Goal: Transaction & Acquisition: Purchase product/service

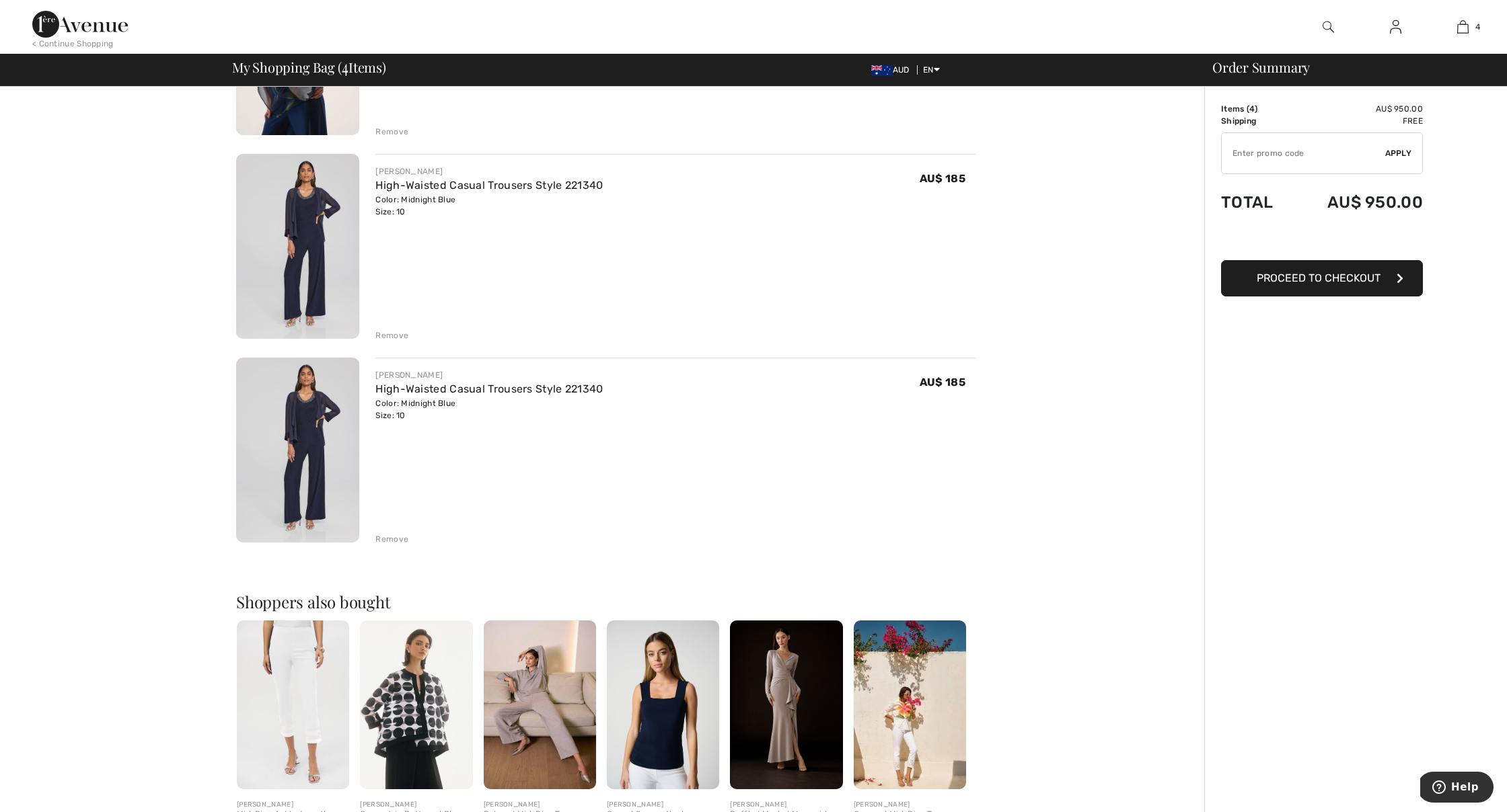
scroll to position [454, 0]
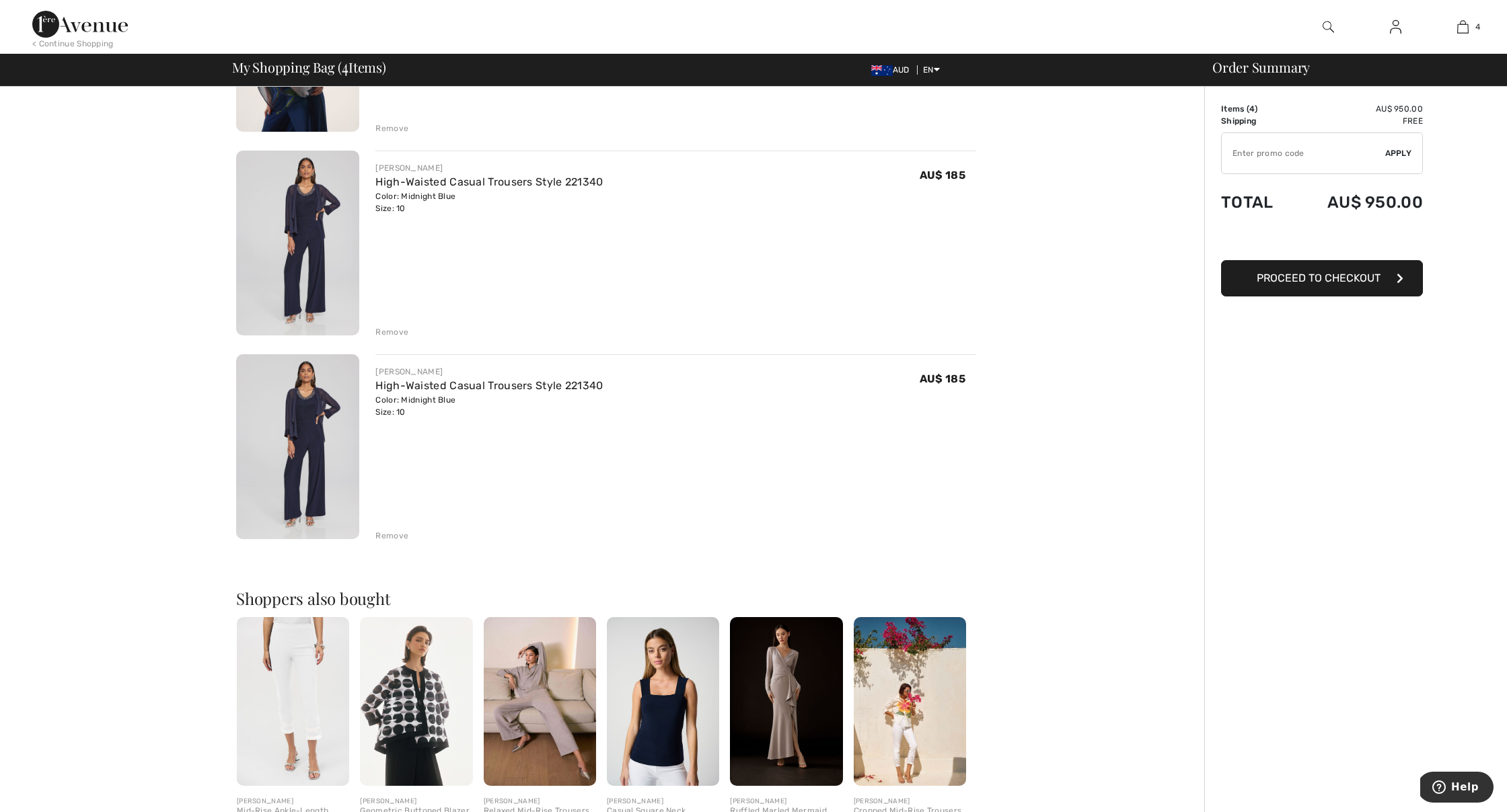
click at [398, 534] on div "Remove" at bounding box center [391, 536] width 33 height 12
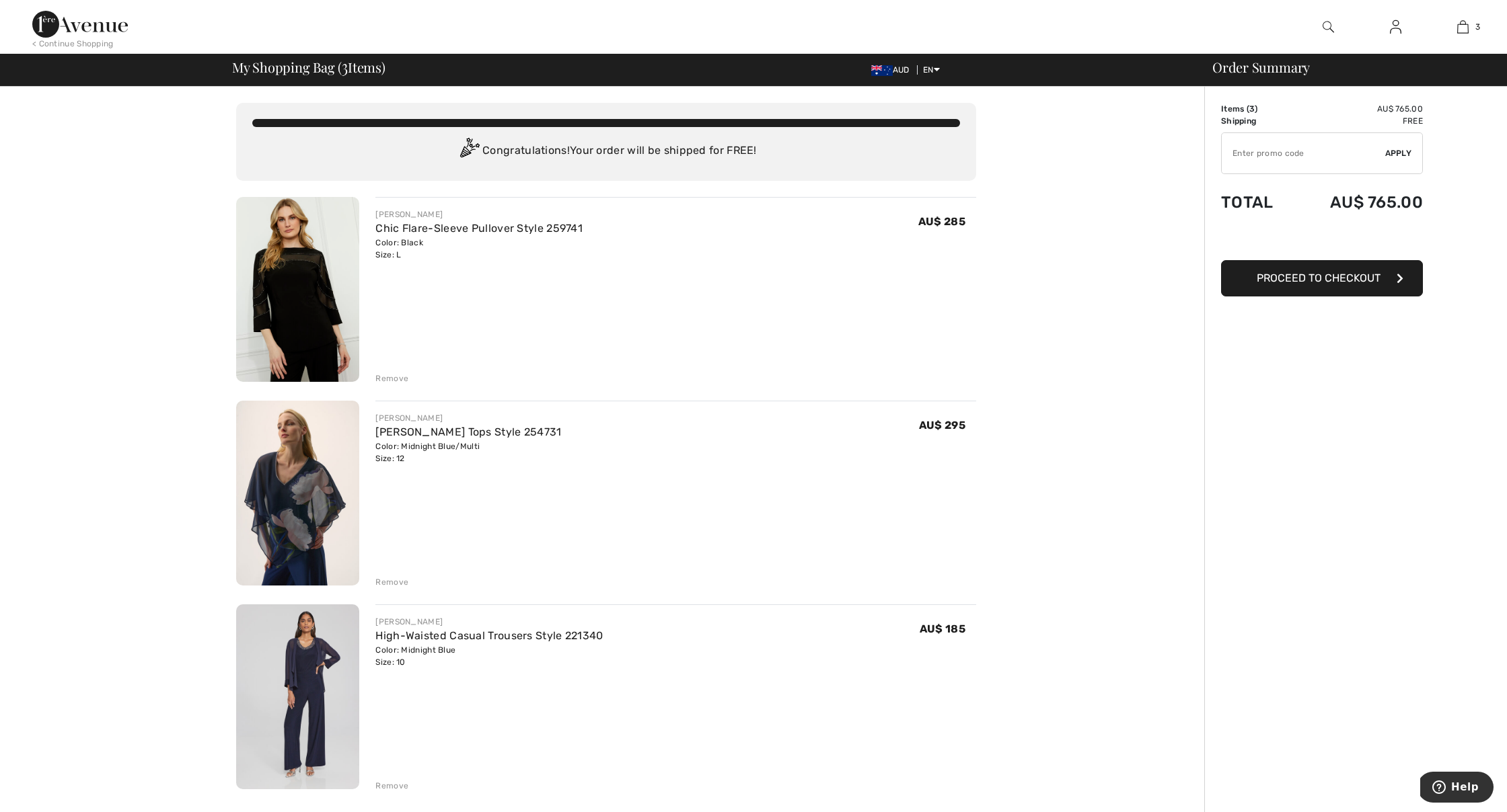
scroll to position [0, 0]
click at [308, 653] on img at bounding box center [297, 696] width 123 height 185
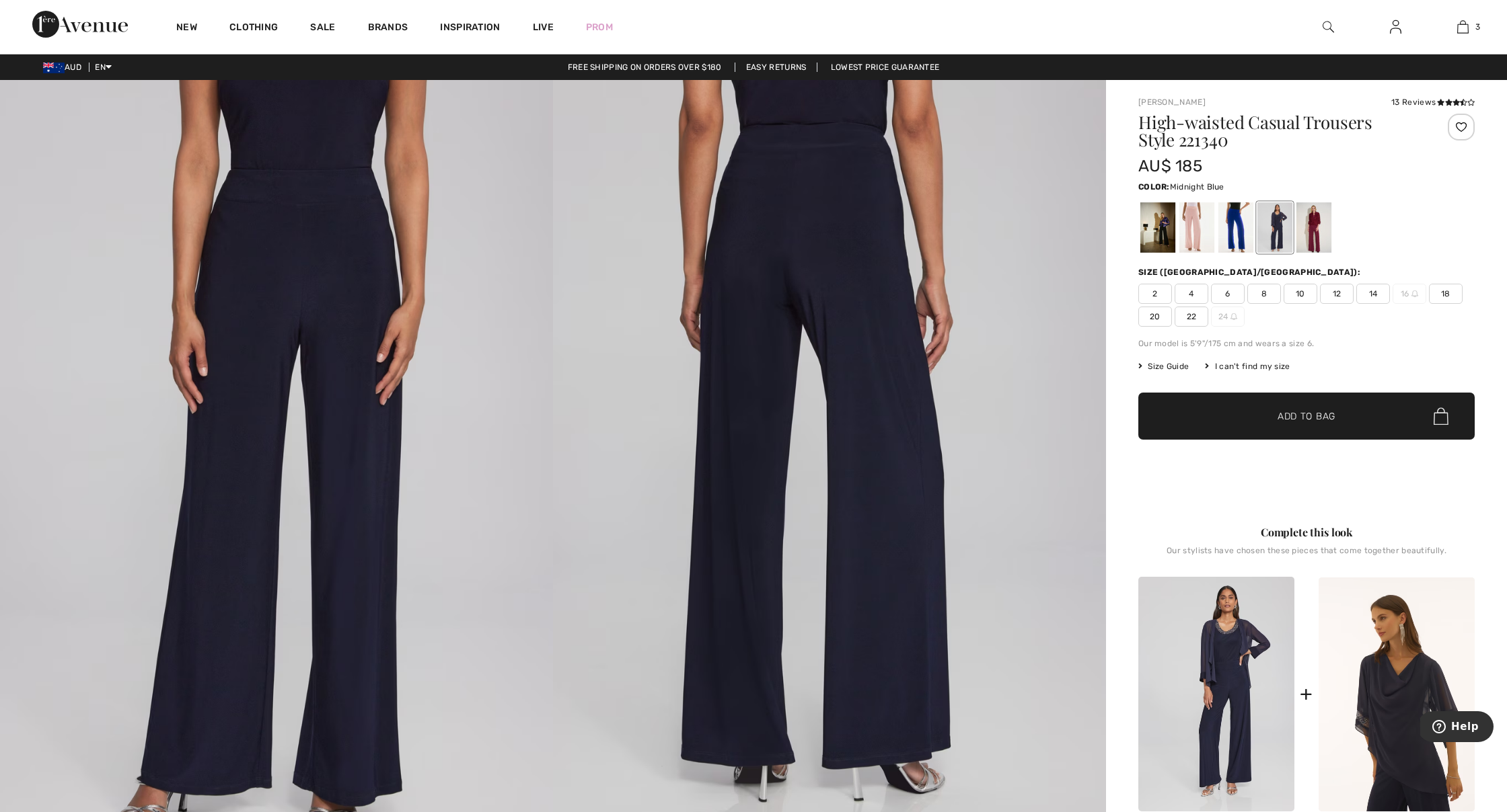
scroll to position [0, 1]
click at [1221, 664] on img at bounding box center [1216, 694] width 156 height 234
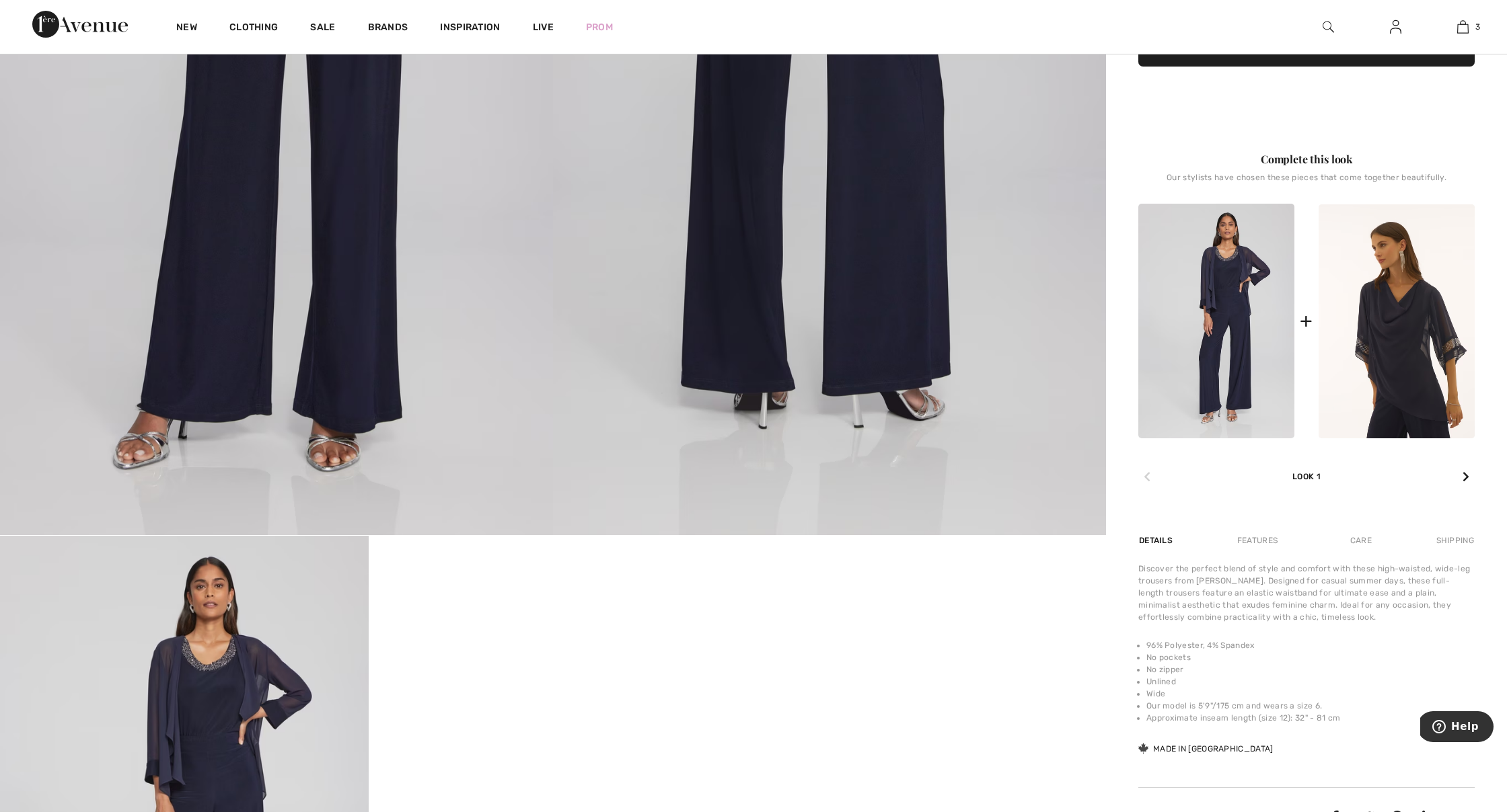
scroll to position [379, 0]
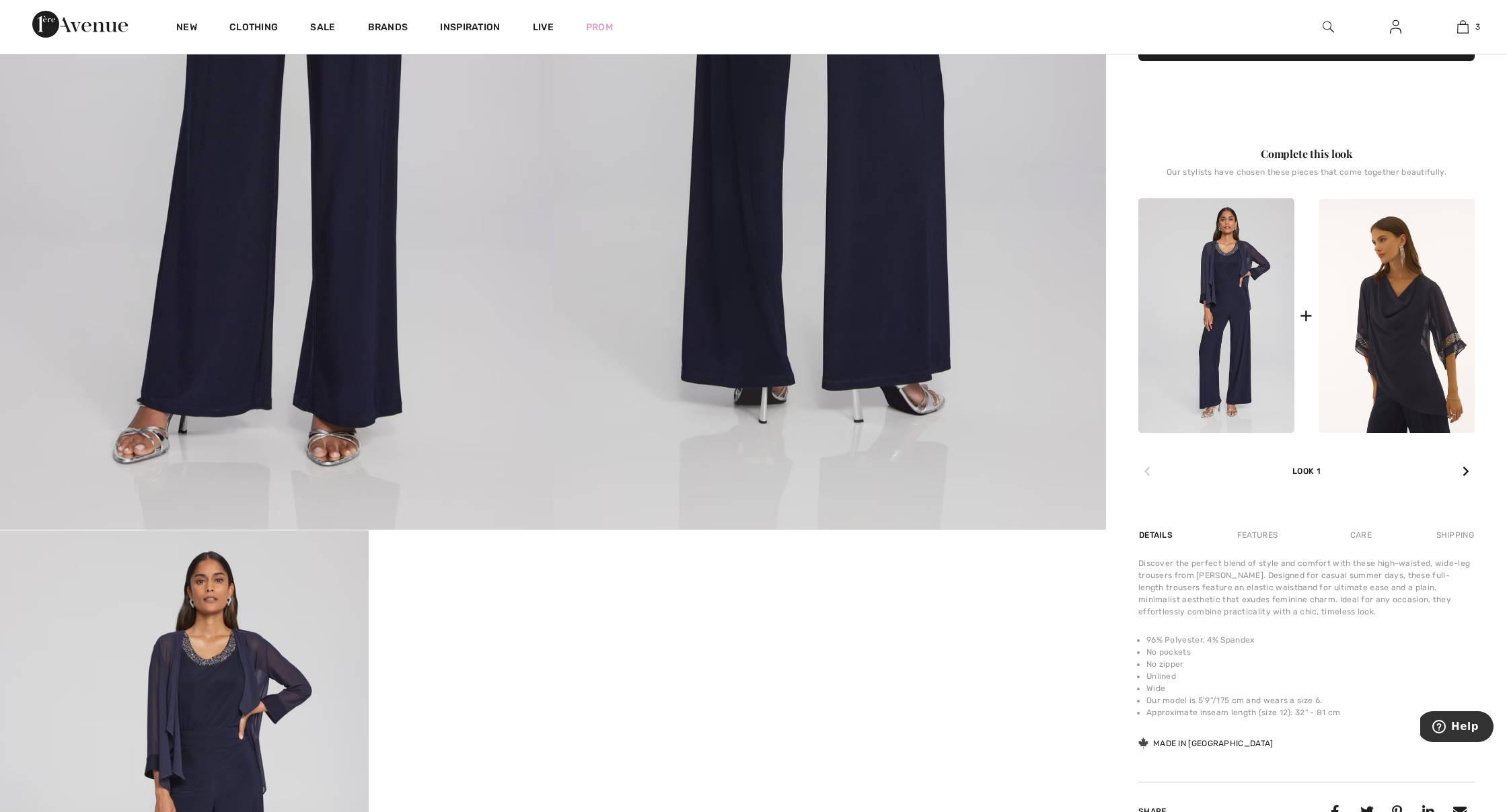
click at [1309, 468] on div "Look 1" at bounding box center [1306, 455] width 336 height 45
click at [1467, 471] on icon at bounding box center [1465, 471] width 7 height 11
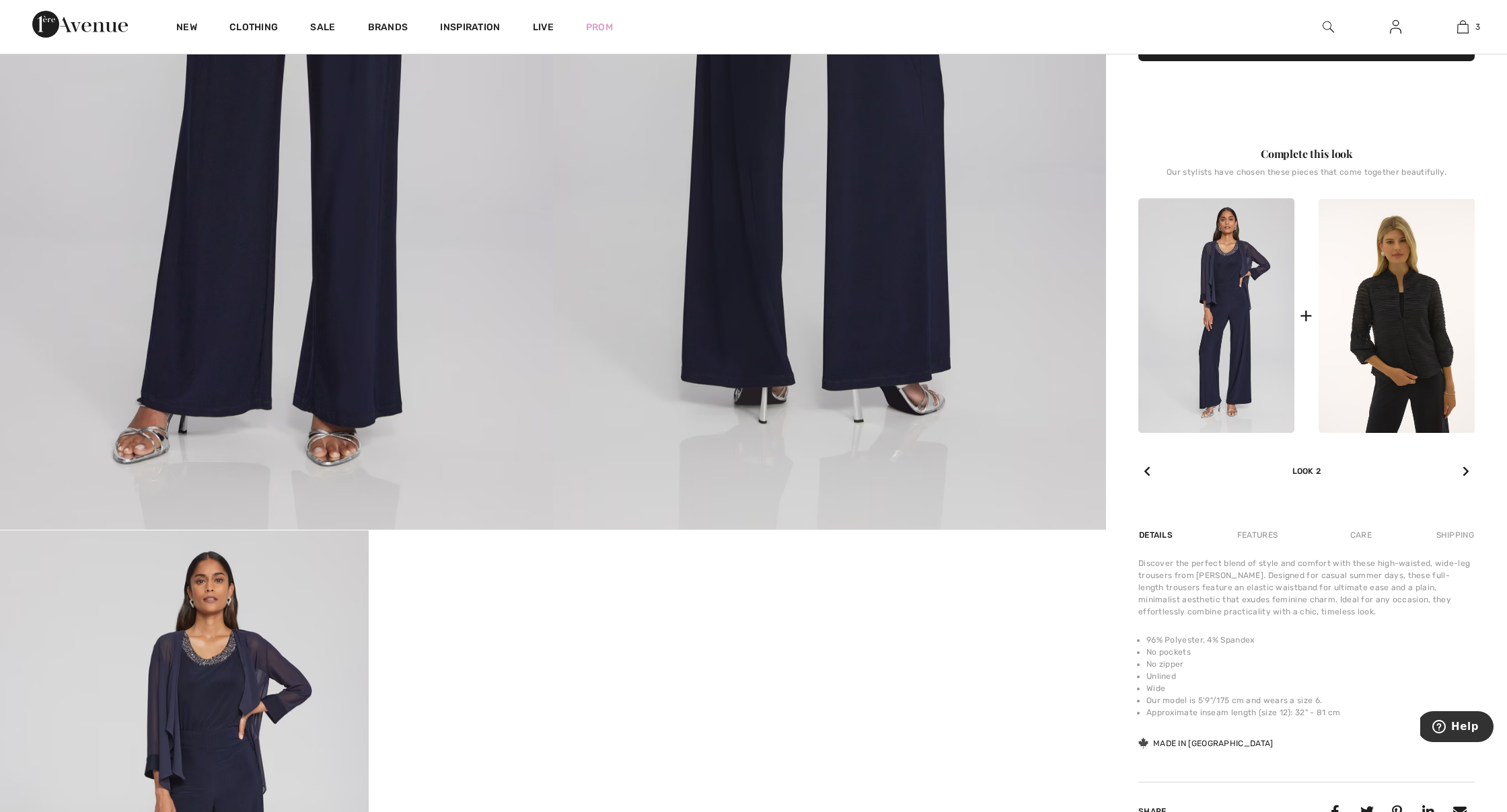
click at [1229, 296] on img at bounding box center [1216, 316] width 156 height 234
click at [1229, 297] on img at bounding box center [1216, 316] width 156 height 234
click at [1229, 297] on img at bounding box center [1216, 315] width 156 height 234
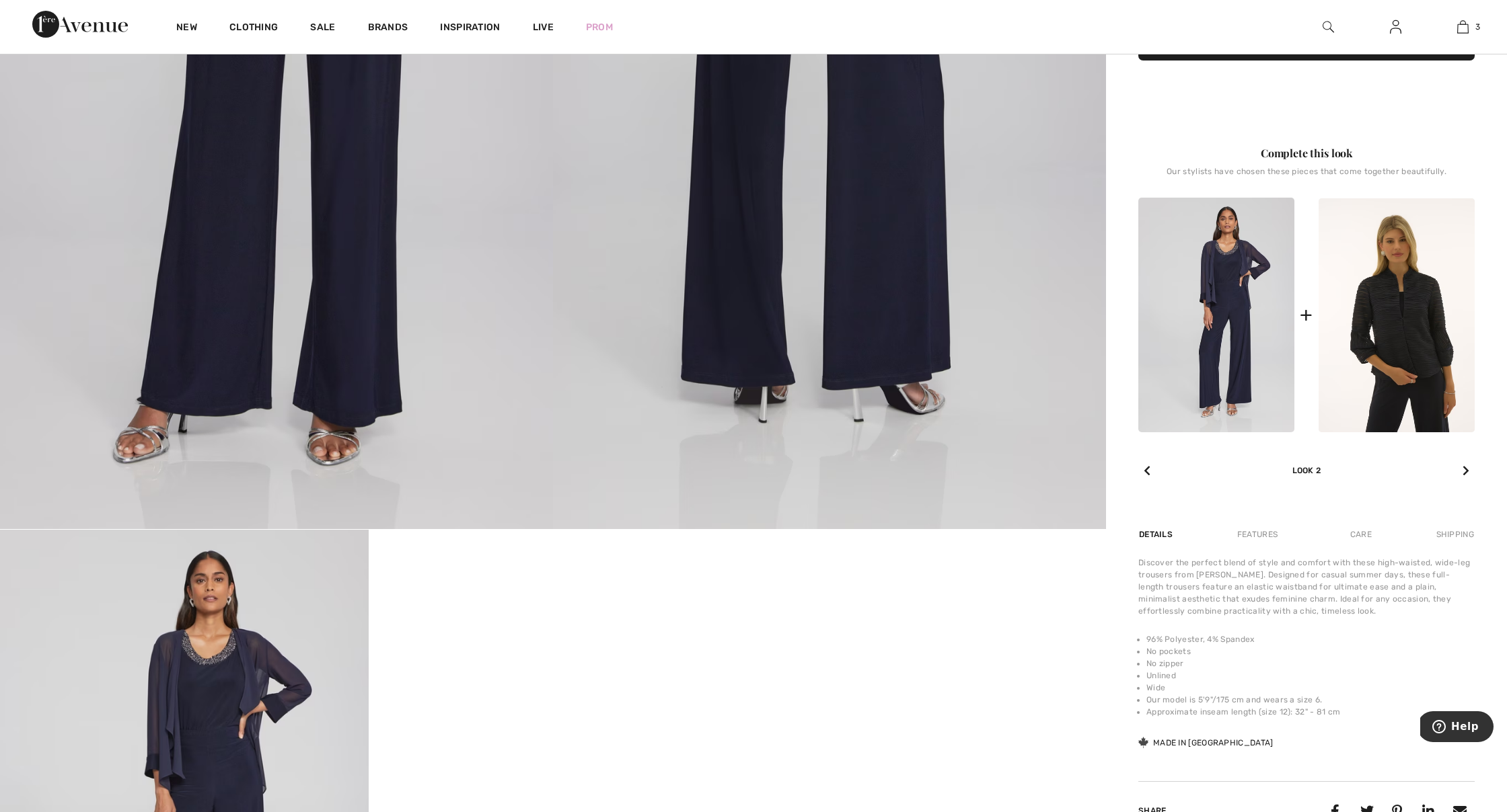
click at [1149, 469] on icon at bounding box center [1147, 470] width 7 height 11
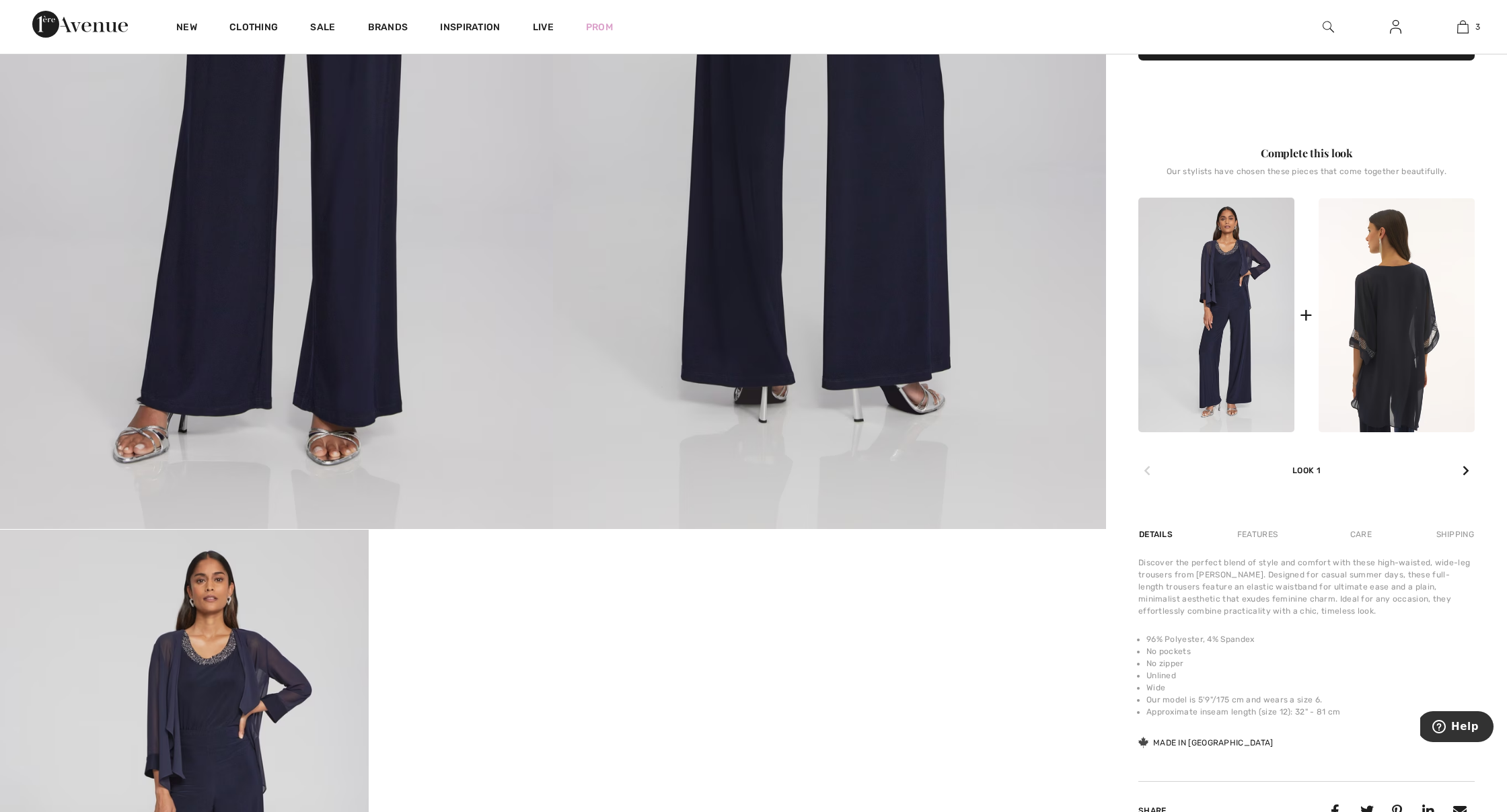
click at [1394, 316] on img at bounding box center [1396, 316] width 156 height 234
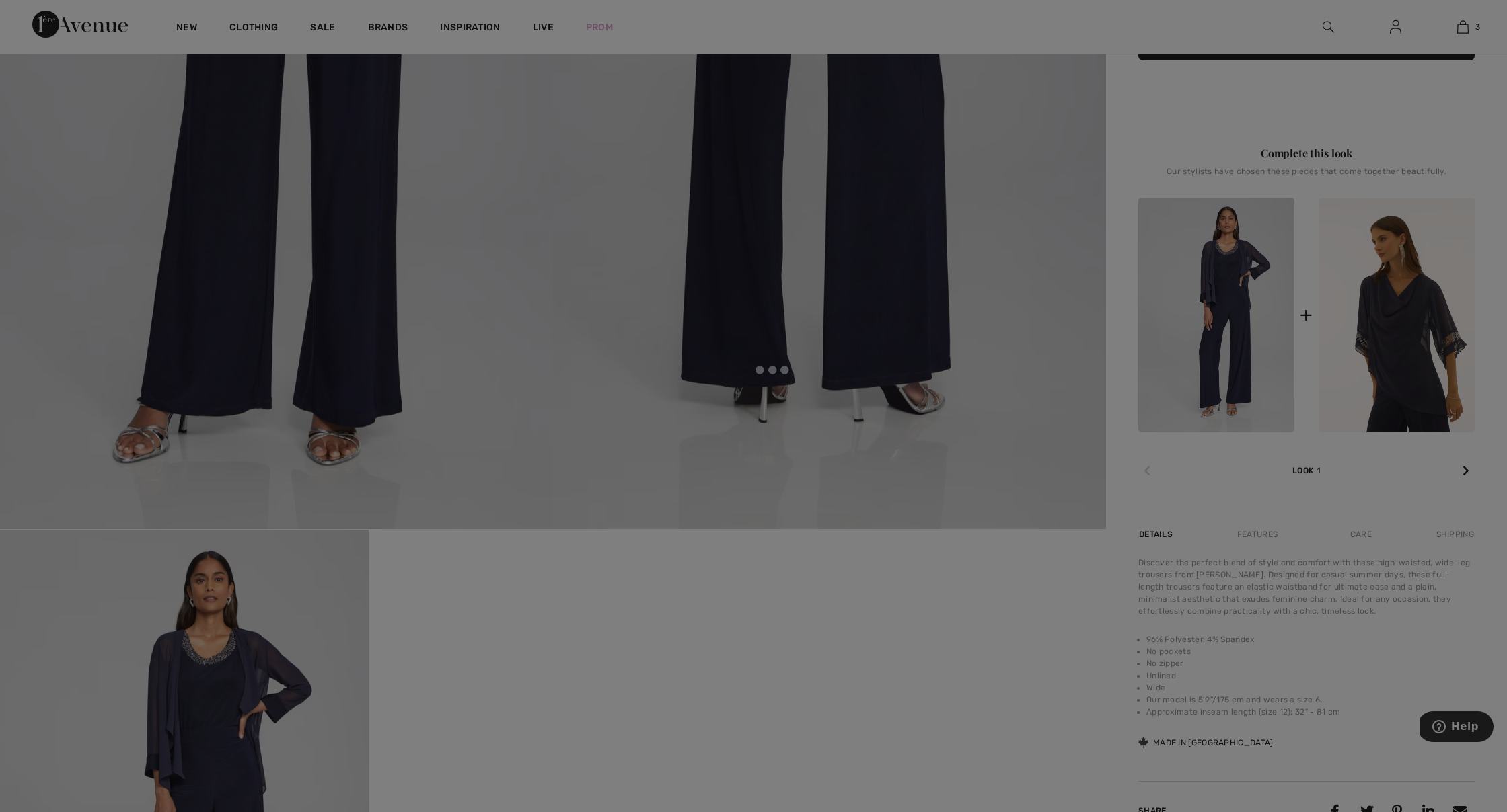
click at [1229, 307] on div at bounding box center [753, 406] width 1507 height 812
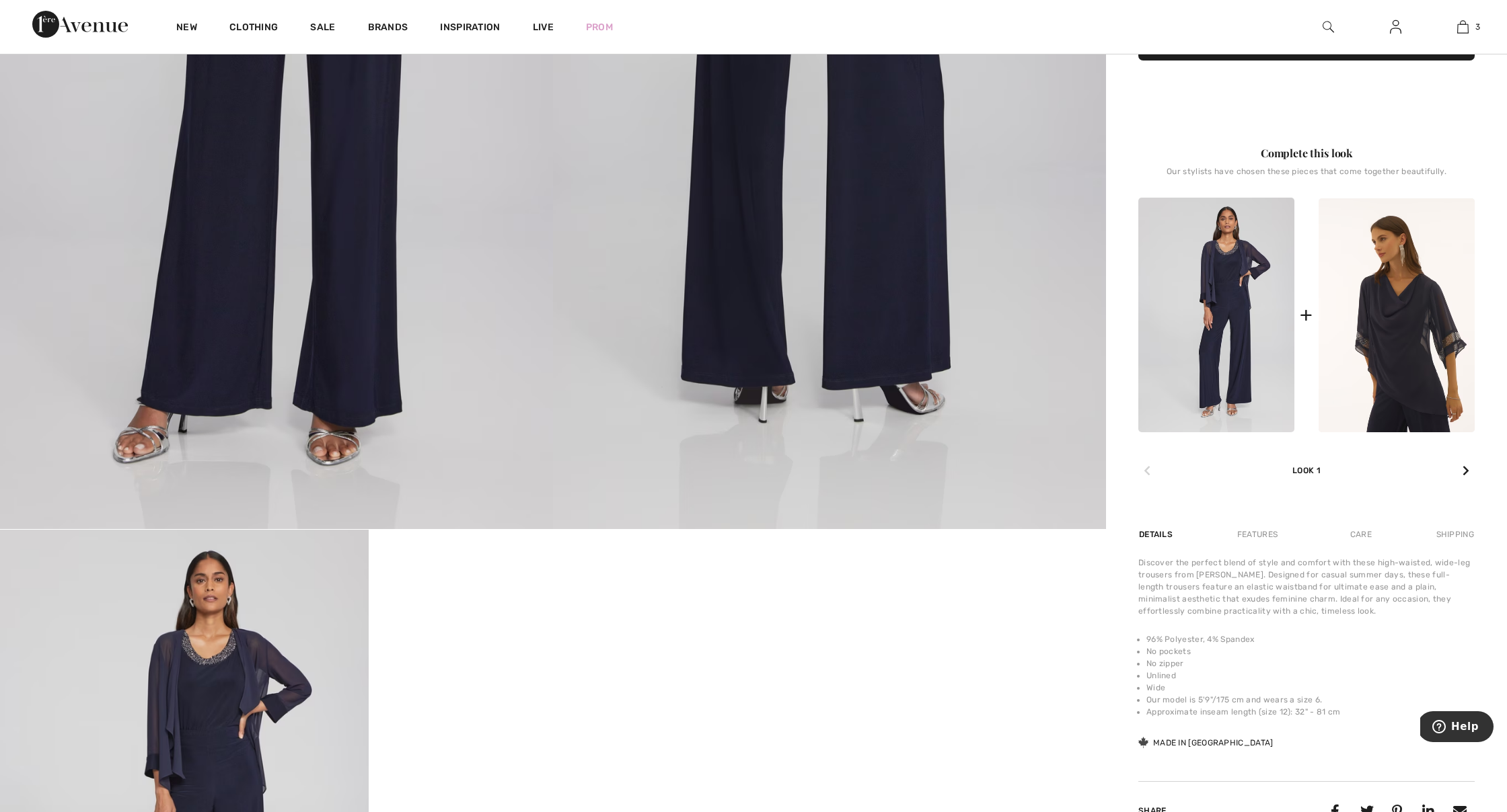
click at [1230, 307] on div at bounding box center [753, 406] width 1507 height 812
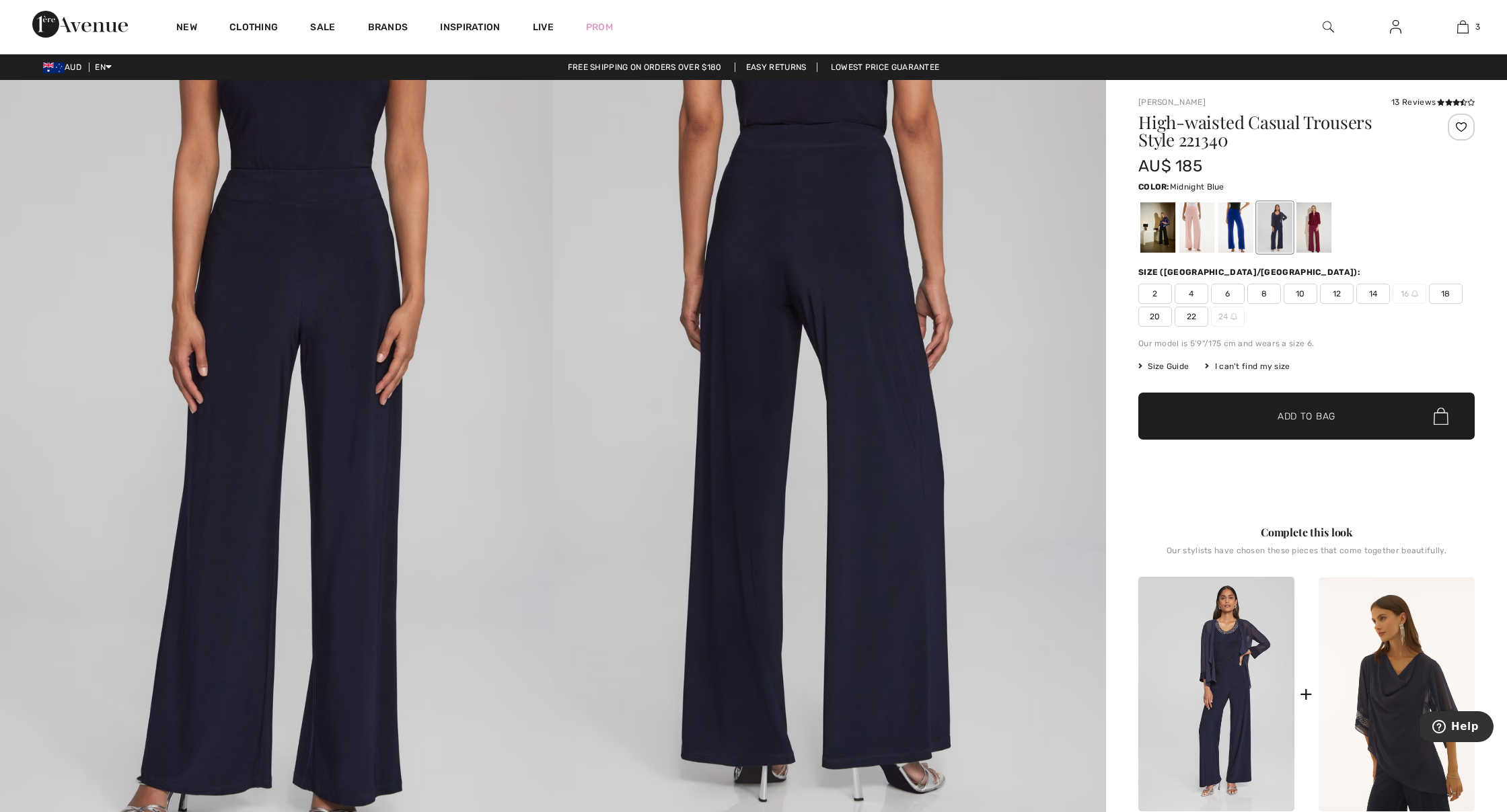
scroll to position [0, 0]
click at [1223, 655] on img at bounding box center [1216, 694] width 156 height 234
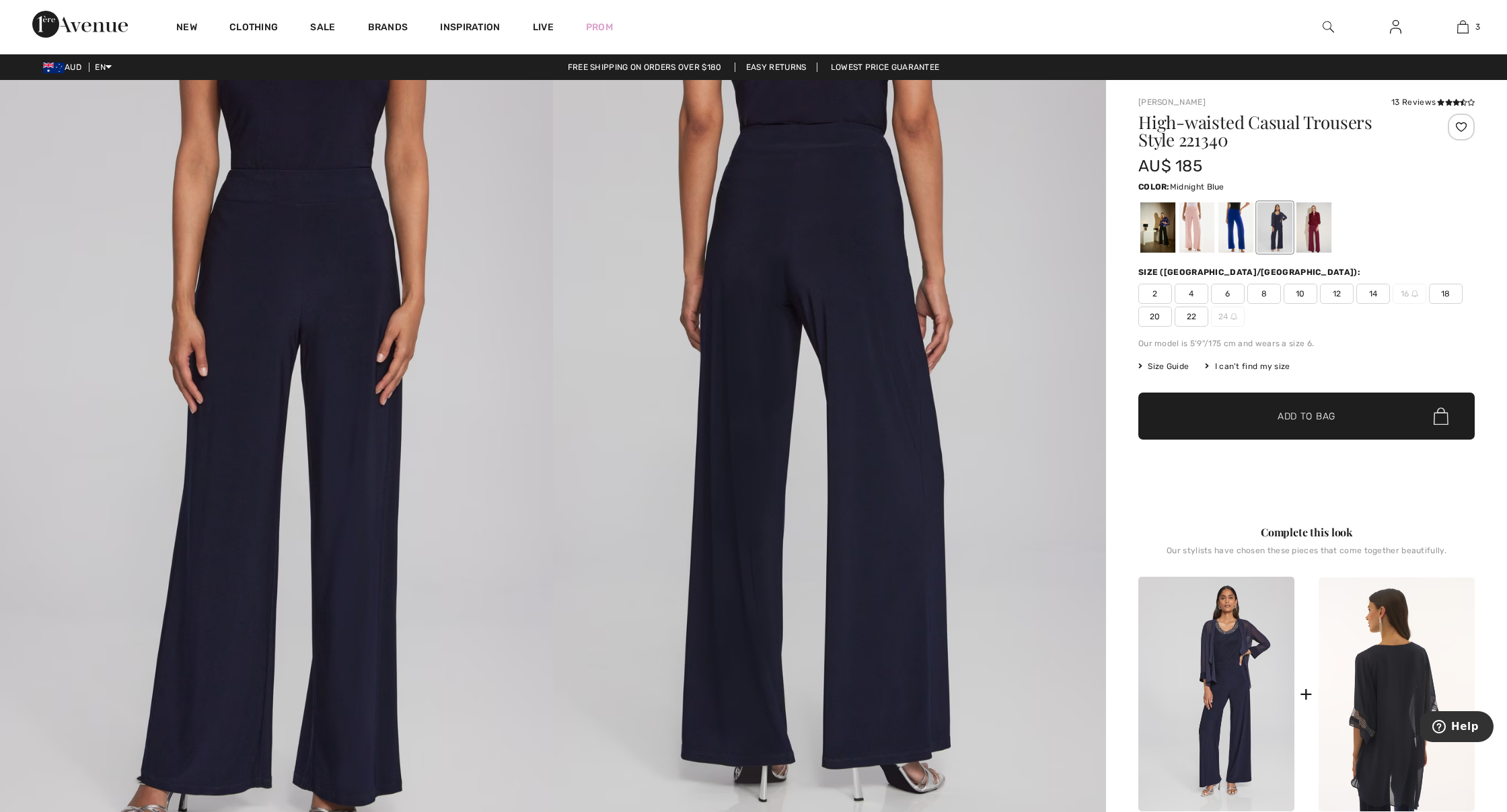
click at [1389, 666] on img at bounding box center [1396, 695] width 156 height 234
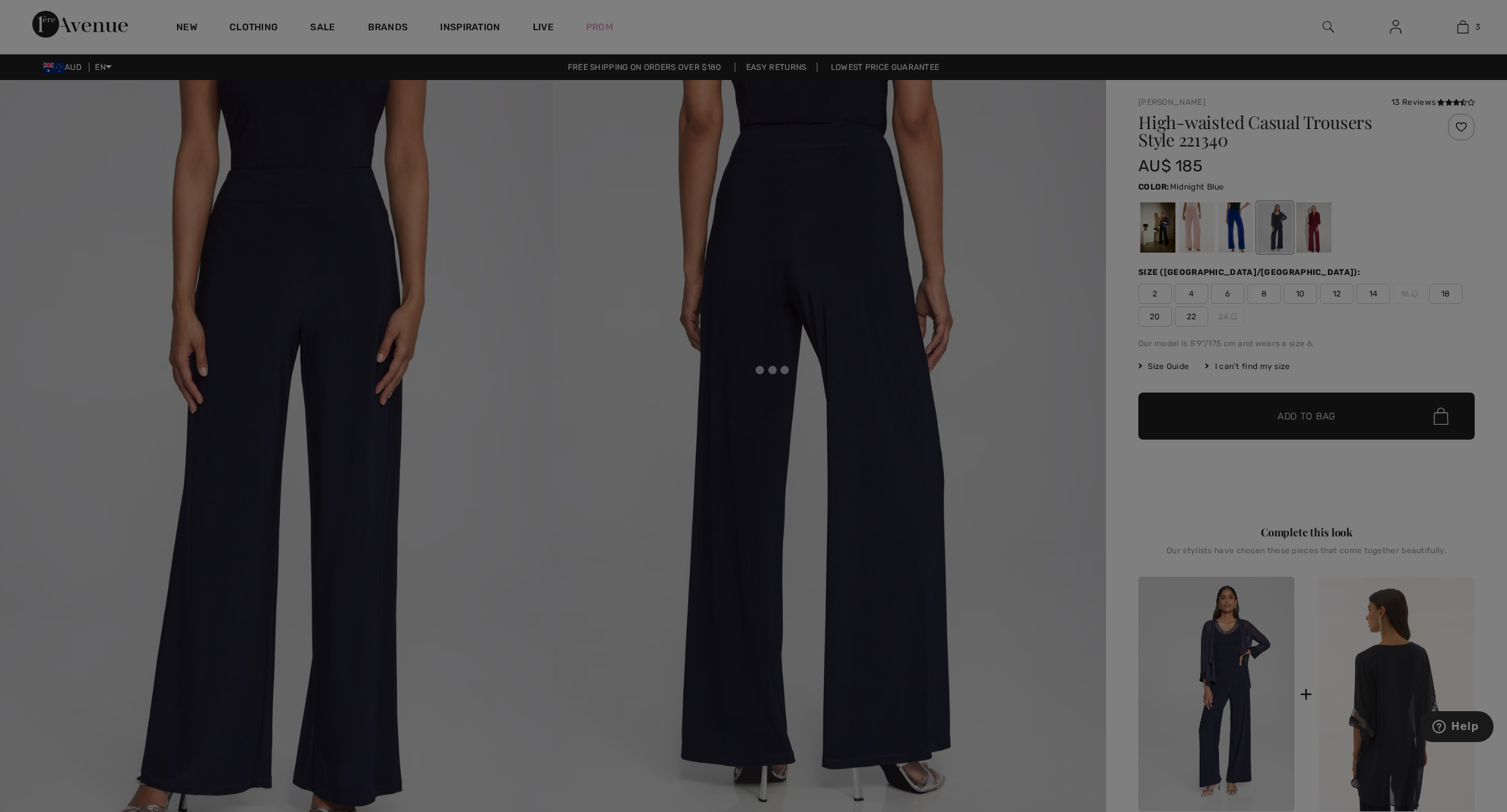
click at [1389, 666] on div at bounding box center [753, 406] width 1507 height 812
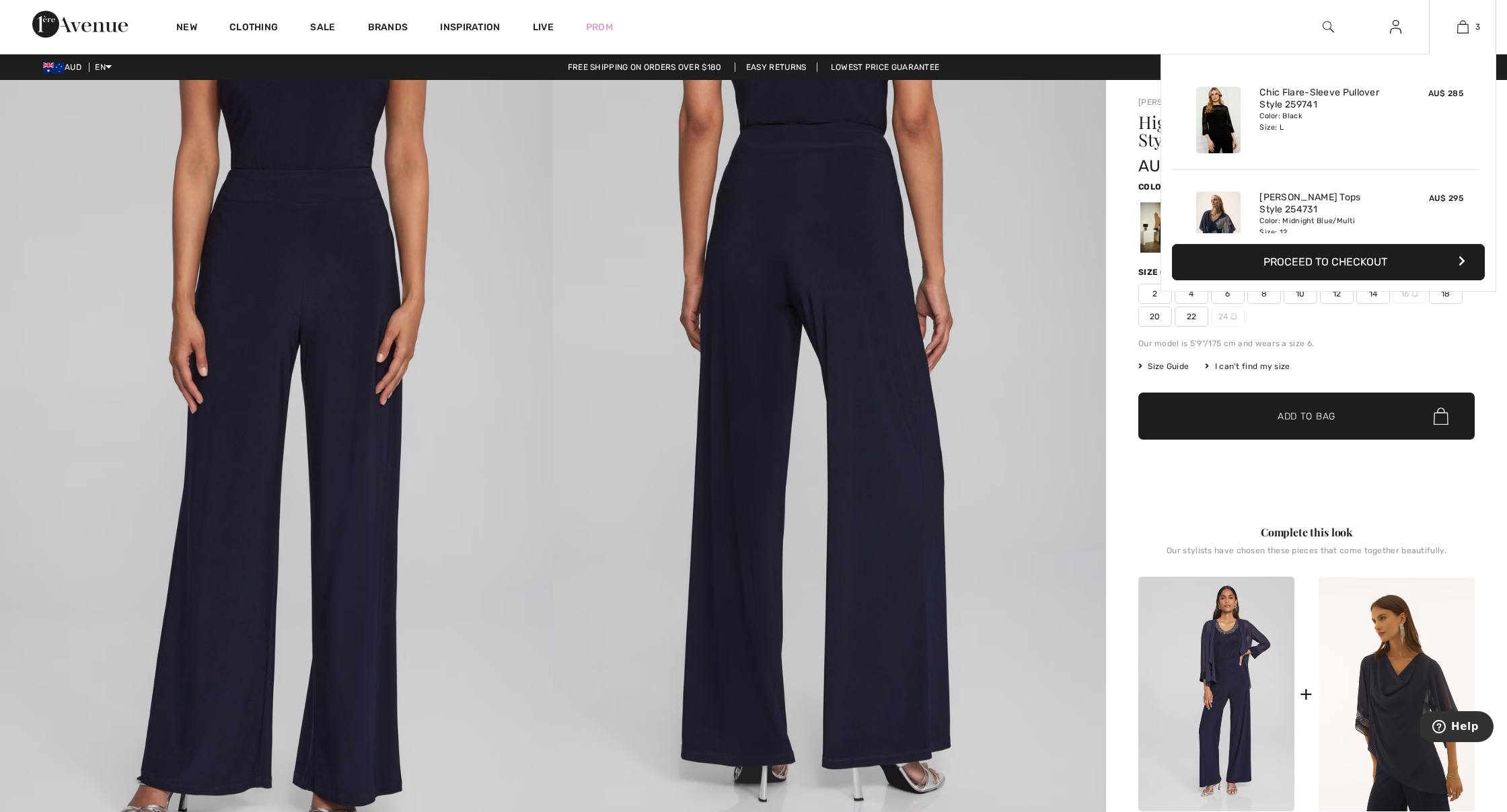
click at [1309, 264] on button "Proceed to Checkout" at bounding box center [1328, 262] width 313 height 37
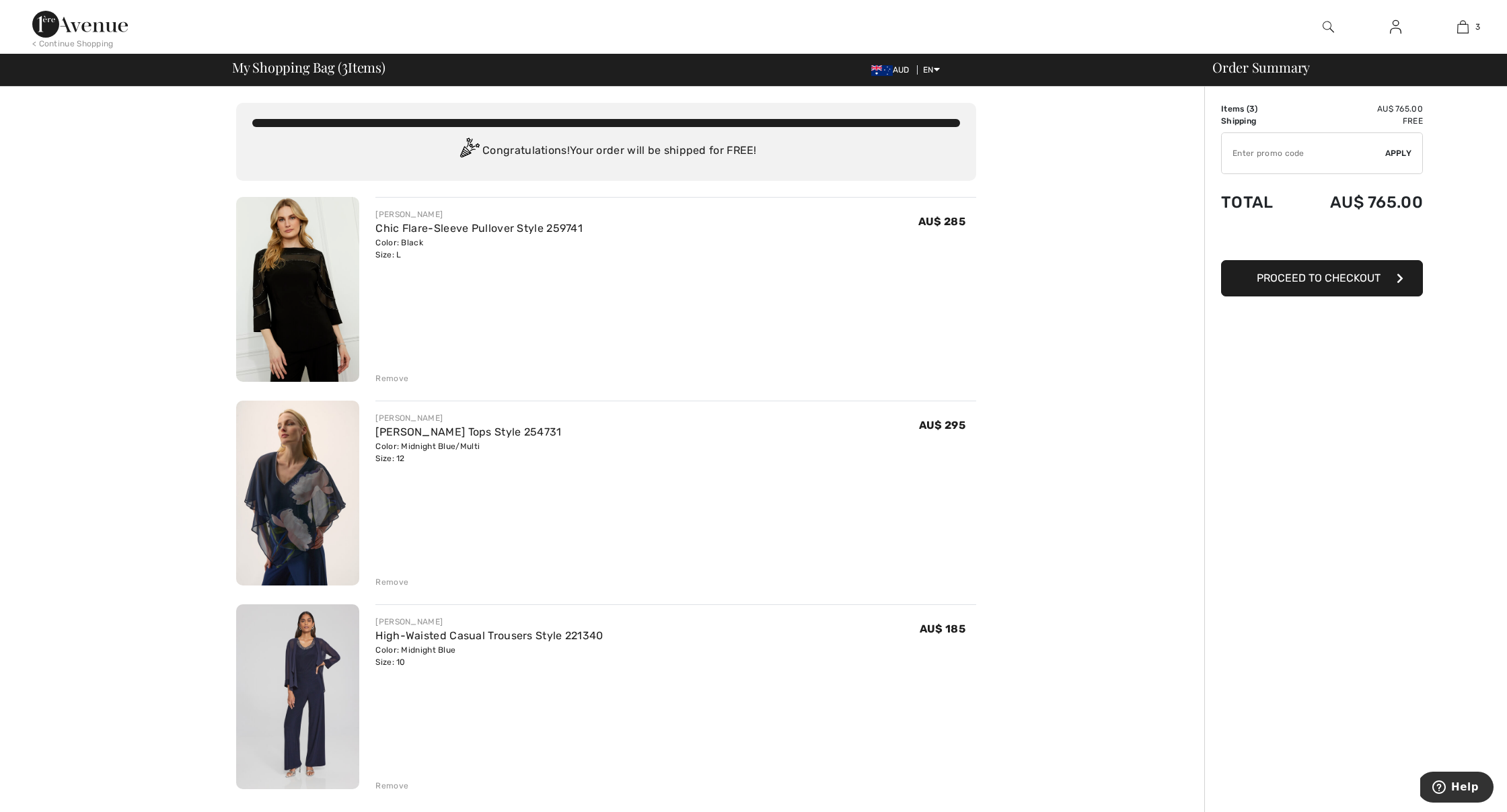
click at [1321, 279] on span "Proceed to Checkout" at bounding box center [1318, 278] width 124 height 12
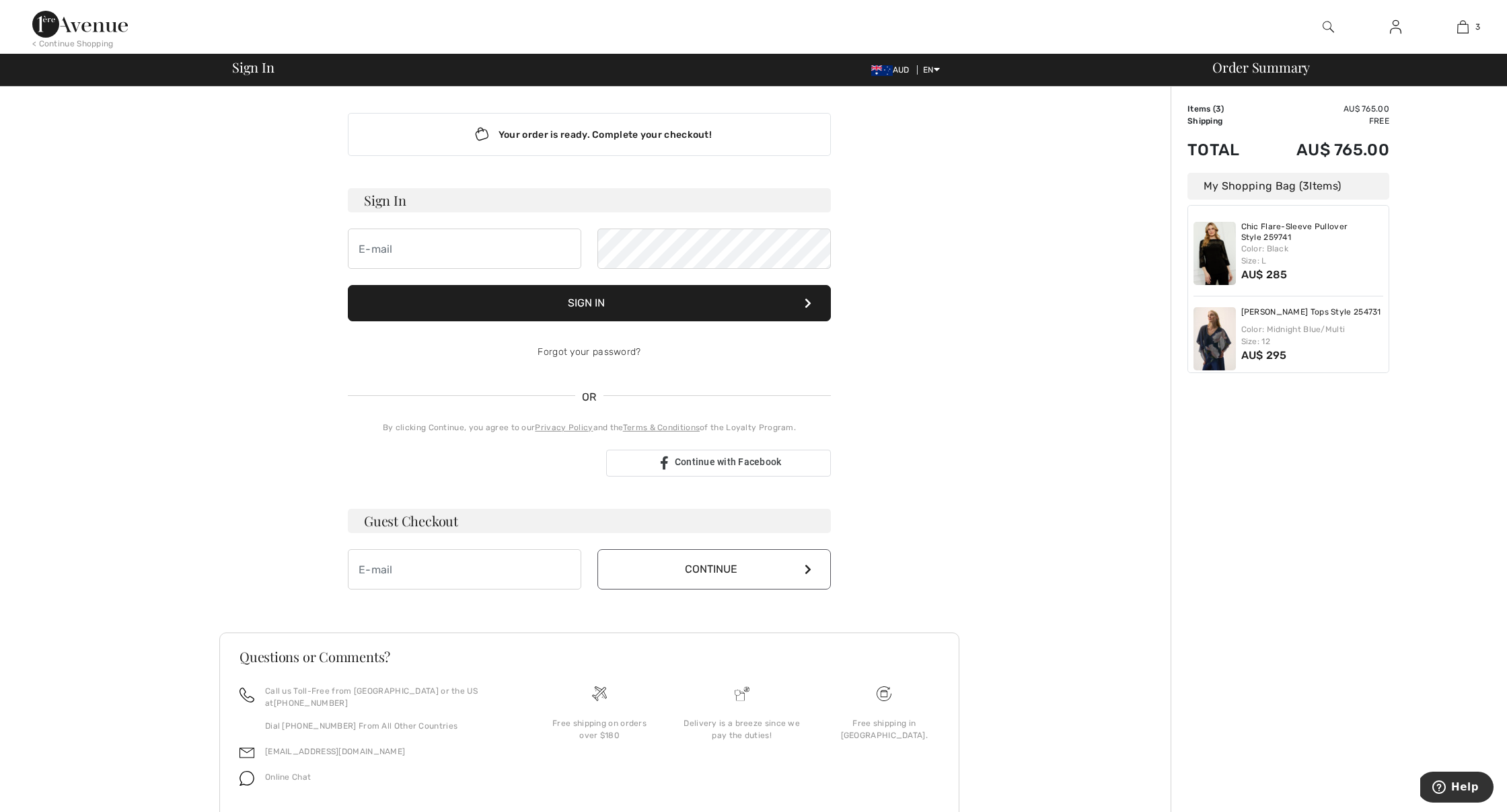
scroll to position [6, 0]
